Goal: Ask a question

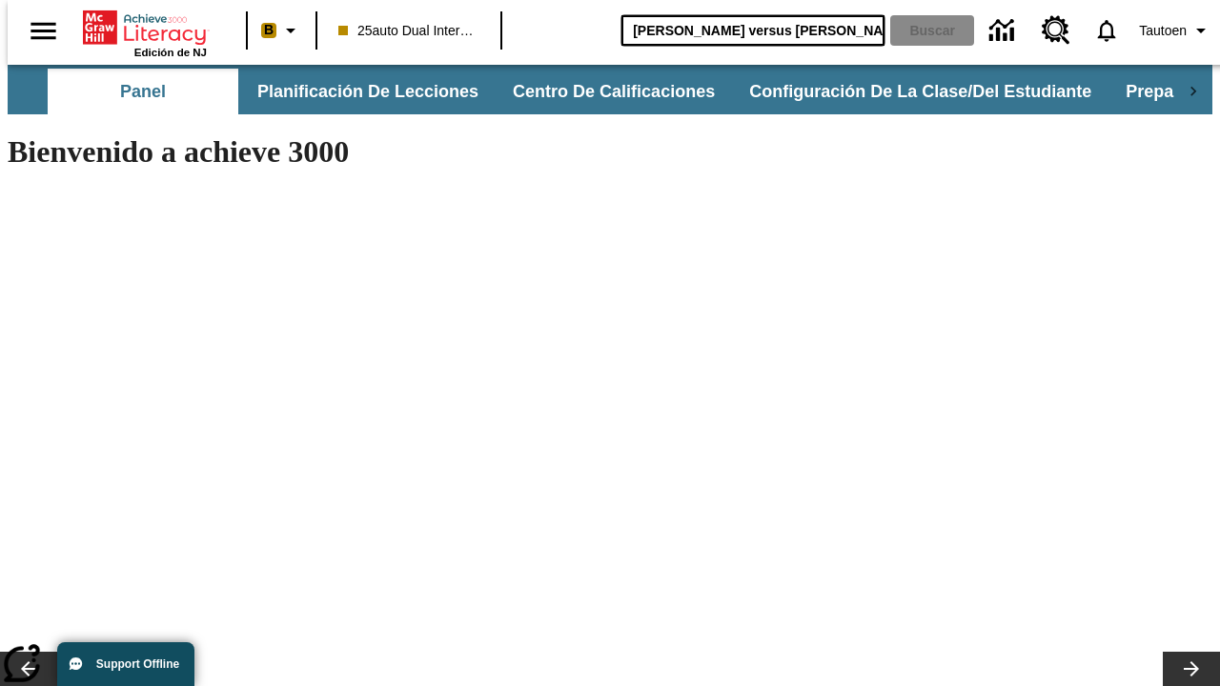
type input "Miguel Ángel versus Leonardo"
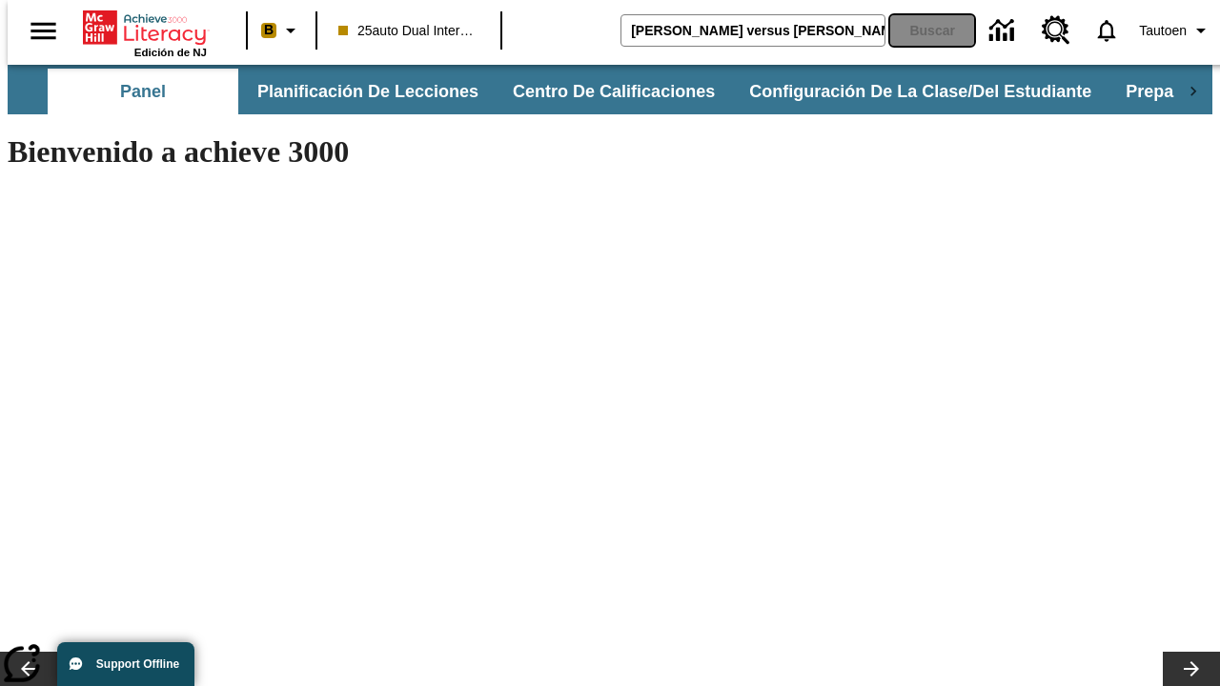
click at [920, 30] on button "Buscar" at bounding box center [932, 30] width 84 height 30
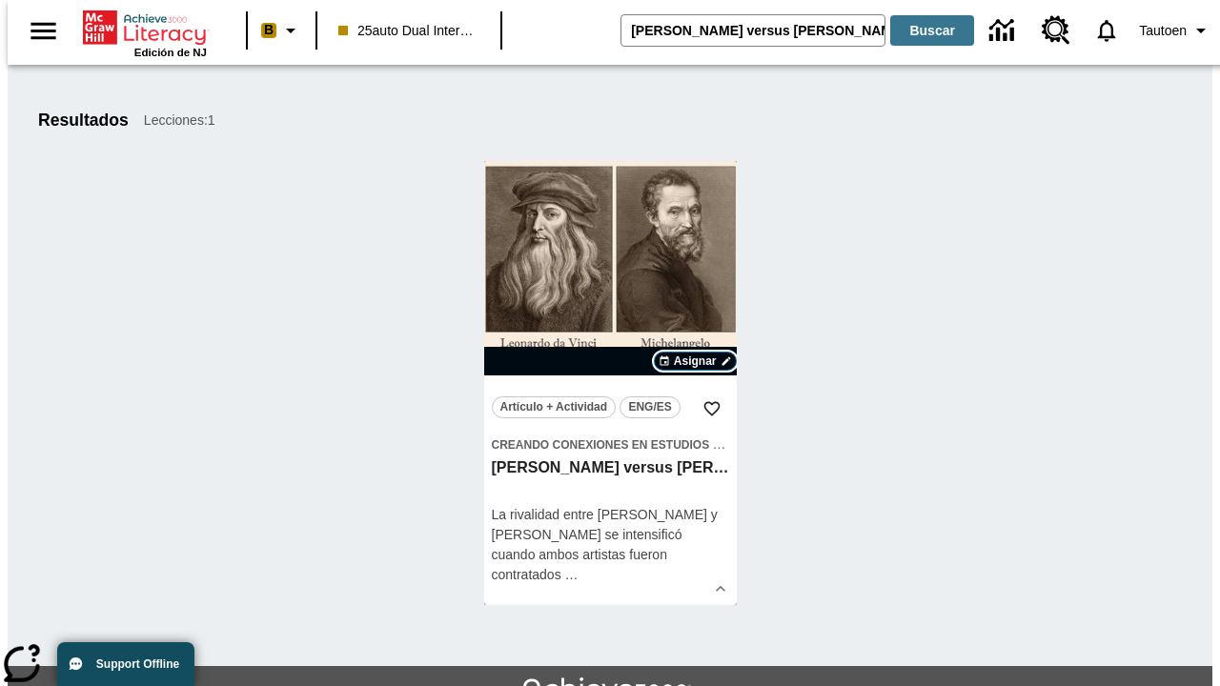
click at [695, 361] on span "Asignar" at bounding box center [695, 361] width 43 height 17
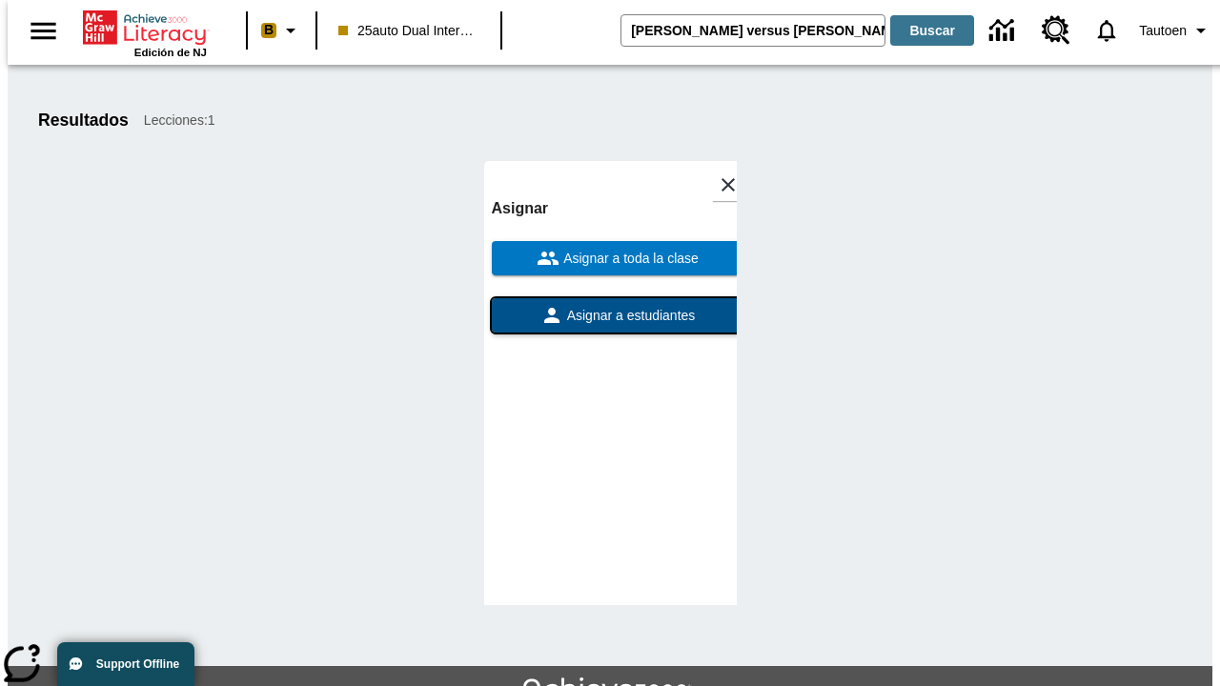
click at [610, 306] on span "Asignar a estudiantes" at bounding box center [629, 316] width 132 height 20
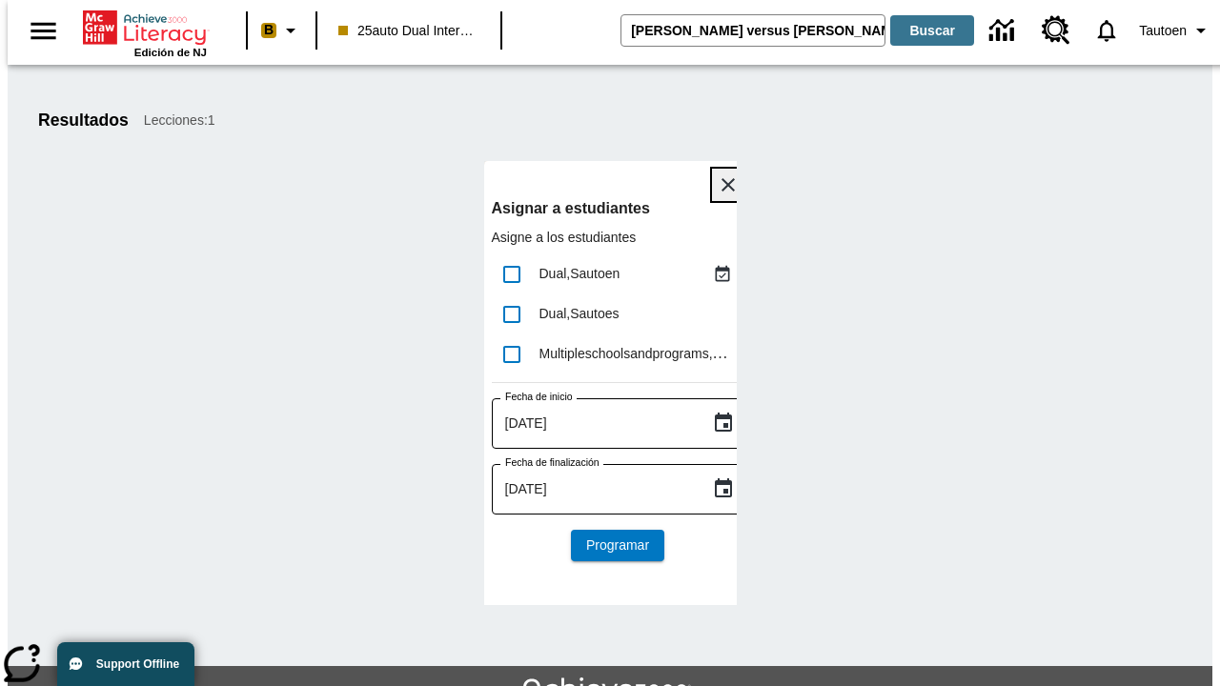
scroll to position [104, 0]
